Goal: Find specific page/section: Find specific page/section

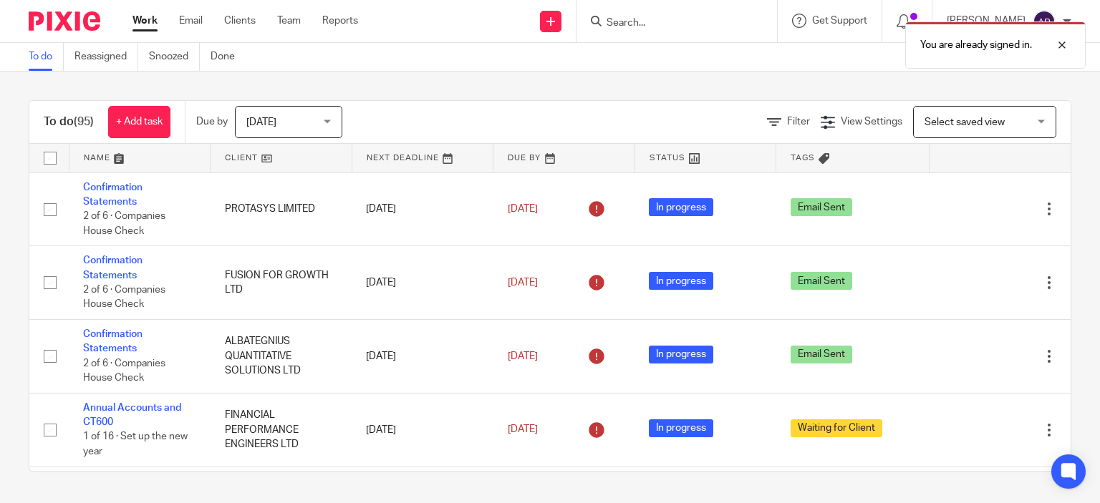
click at [647, 25] on div "You are already signed in." at bounding box center [818, 41] width 536 height 54
click at [630, 23] on div "You are already signed in." at bounding box center [818, 41] width 536 height 54
click at [653, 24] on input "Search" at bounding box center [669, 23] width 129 height 13
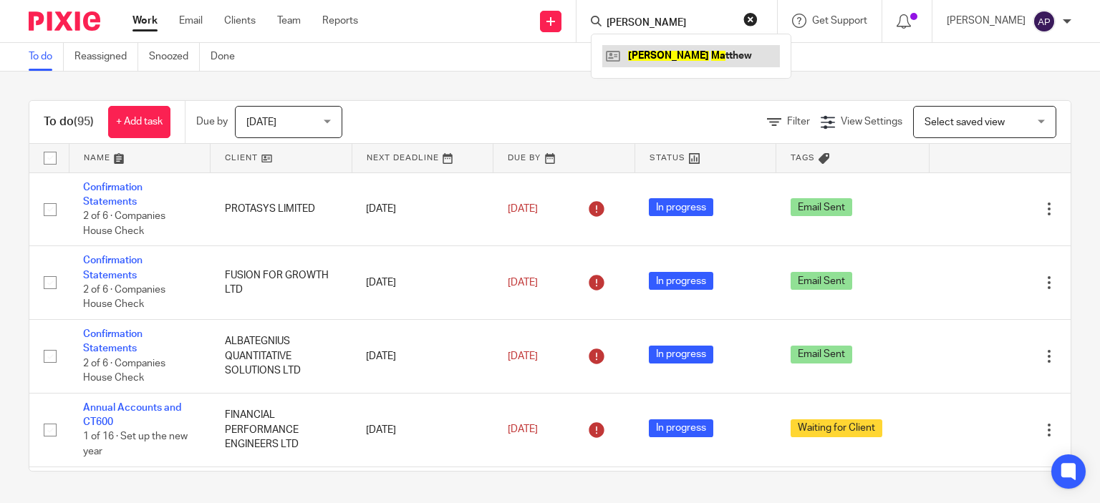
type input "paul ma"
click at [684, 54] on link at bounding box center [691, 55] width 178 height 21
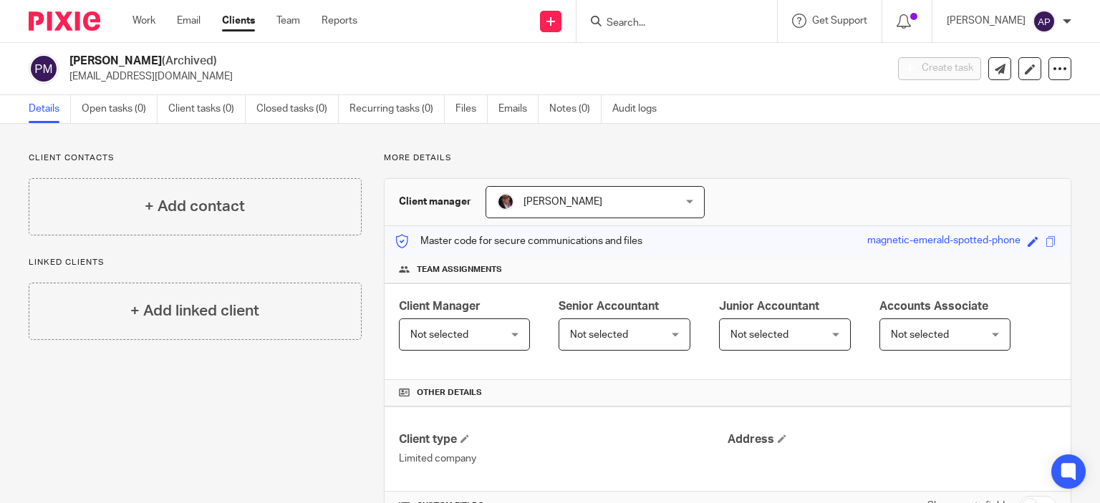
click at [241, 22] on link "Clients" at bounding box center [238, 21] width 33 height 14
click at [647, 19] on input "Search" at bounding box center [669, 23] width 129 height 13
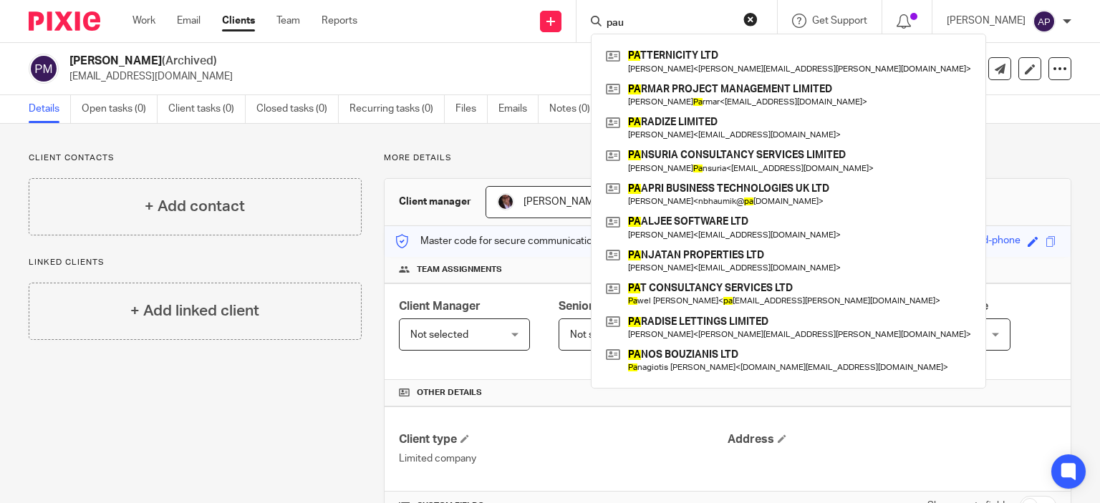
type input "[PERSON_NAME]"
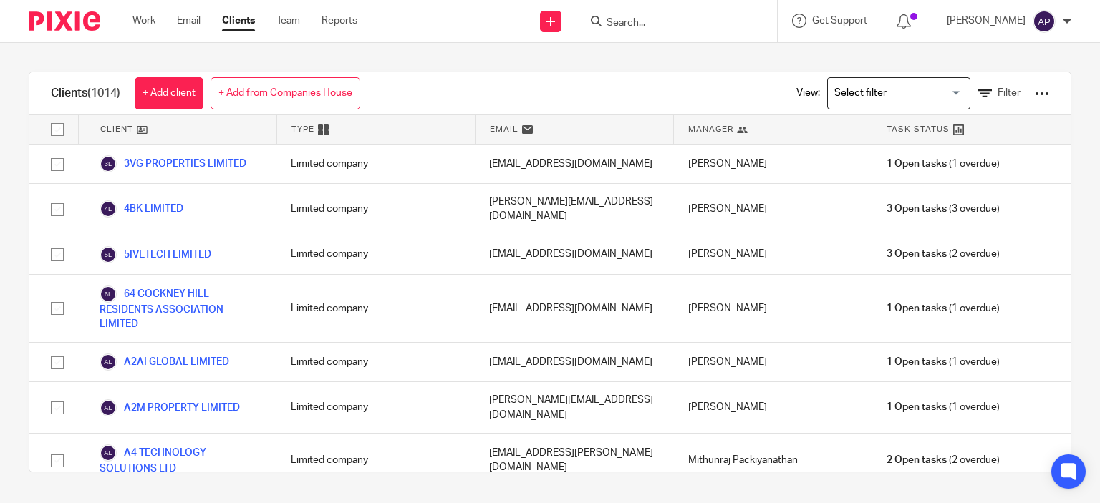
click at [640, 26] on input "Search" at bounding box center [669, 23] width 129 height 13
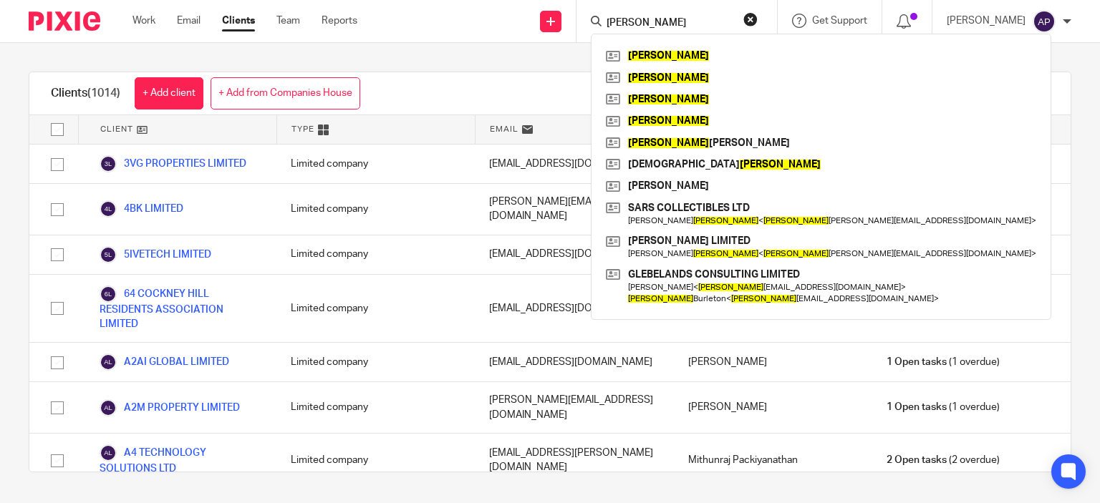
type input "[PERSON_NAME]"
